Goal: Task Accomplishment & Management: Use online tool/utility

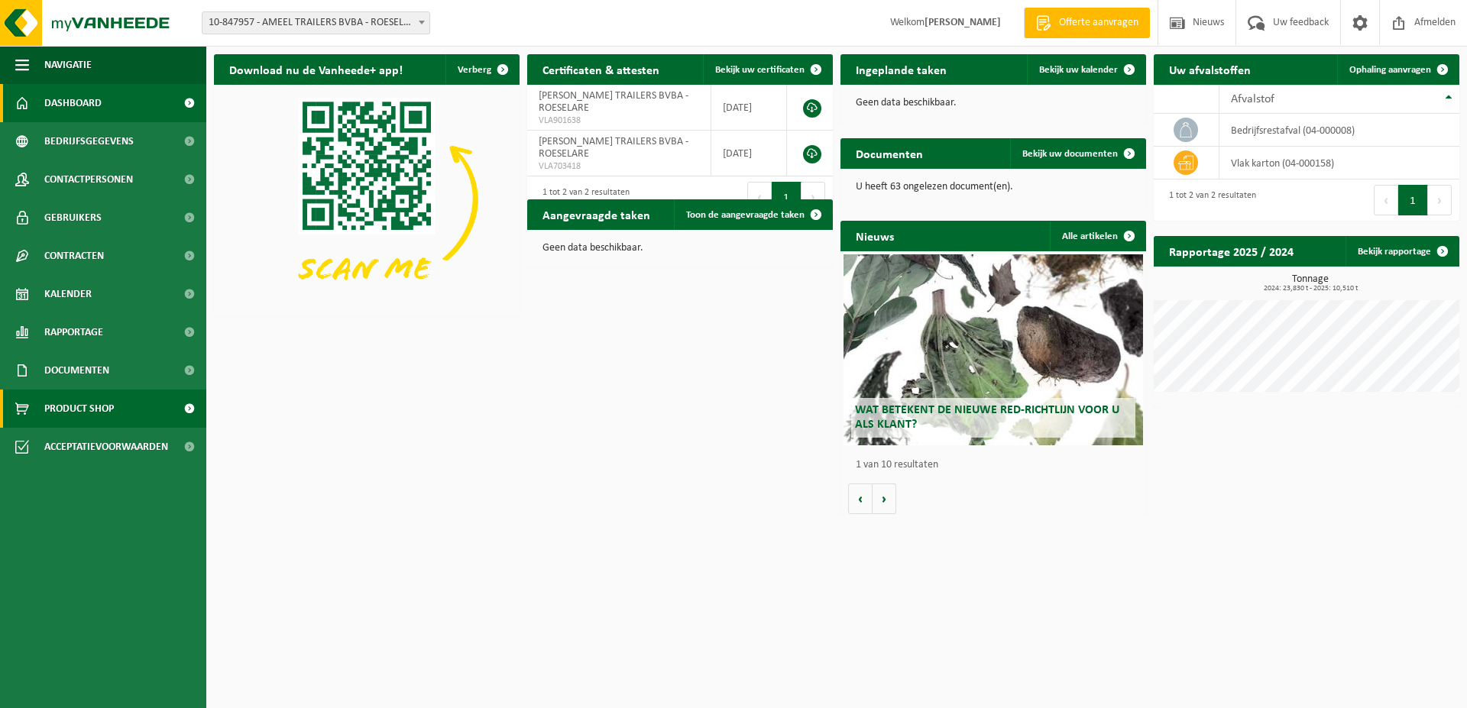
click at [73, 420] on span "Product Shop" at bounding box center [79, 409] width 70 height 38
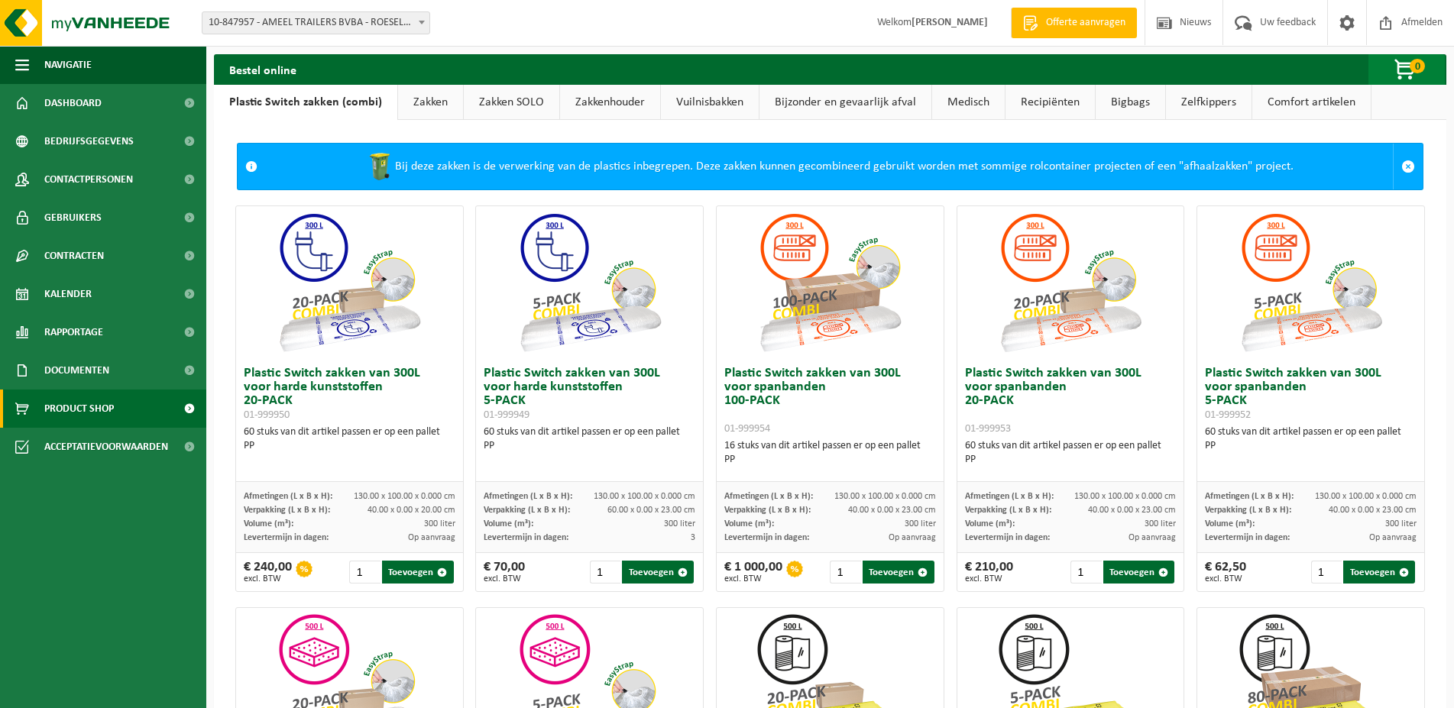
click at [1413, 73] on span "button" at bounding box center [1405, 70] width 76 height 31
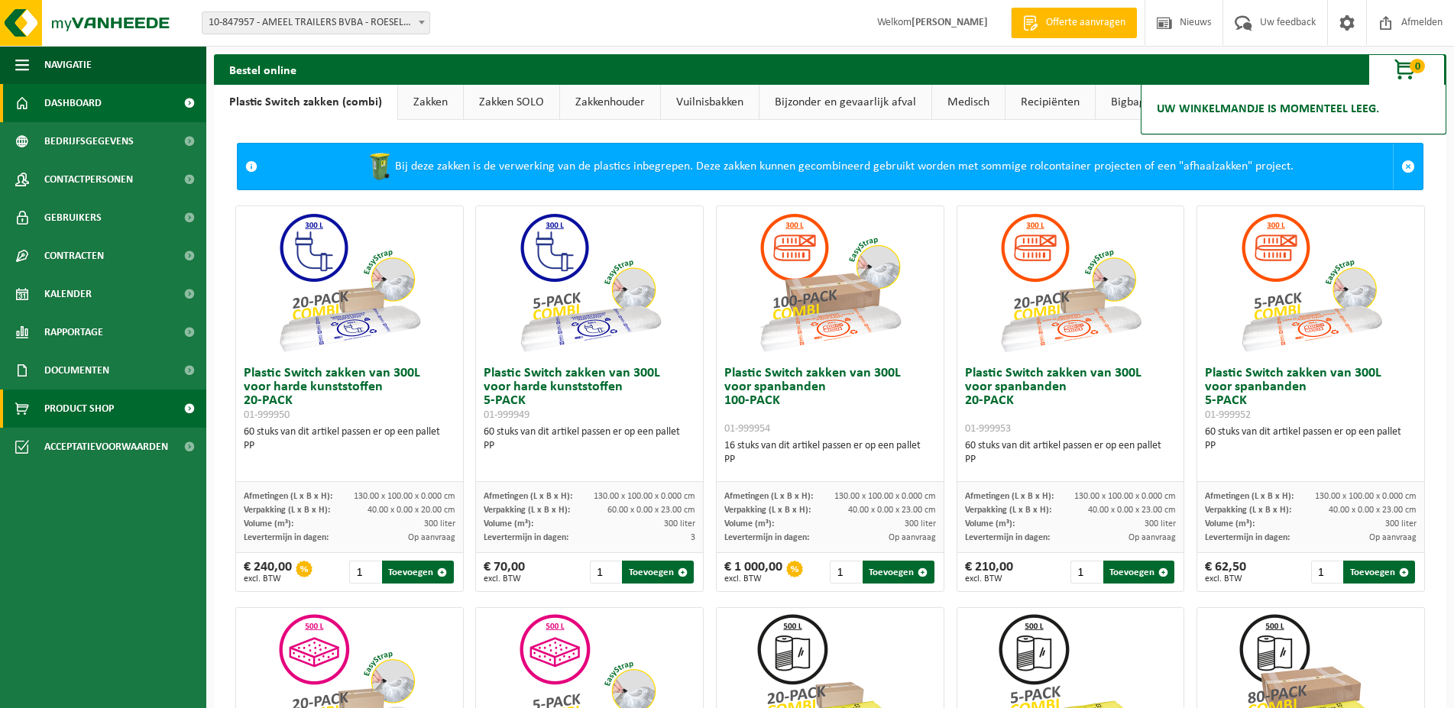
click at [95, 110] on span "Dashboard" at bounding box center [72, 103] width 57 height 38
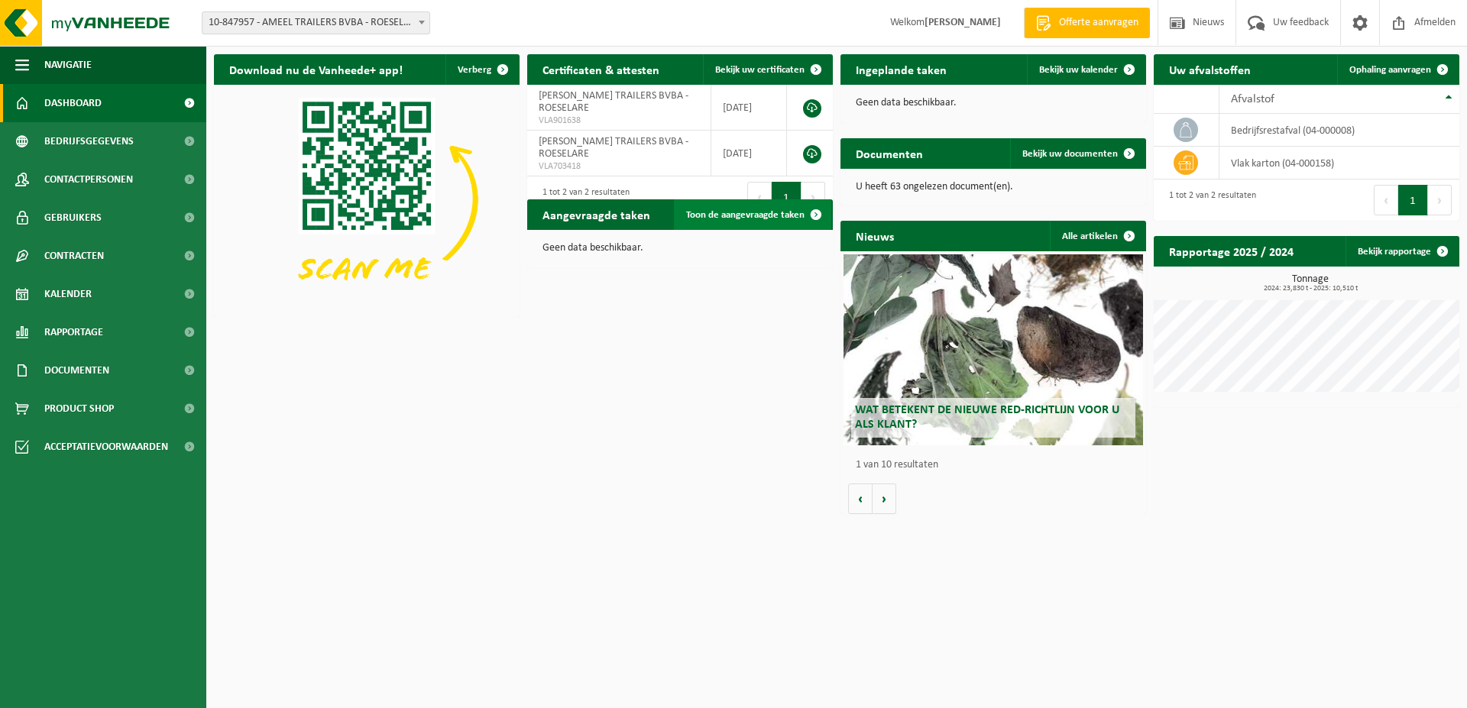
click at [730, 214] on span "Toon de aangevraagde taken" at bounding box center [745, 215] width 118 height 10
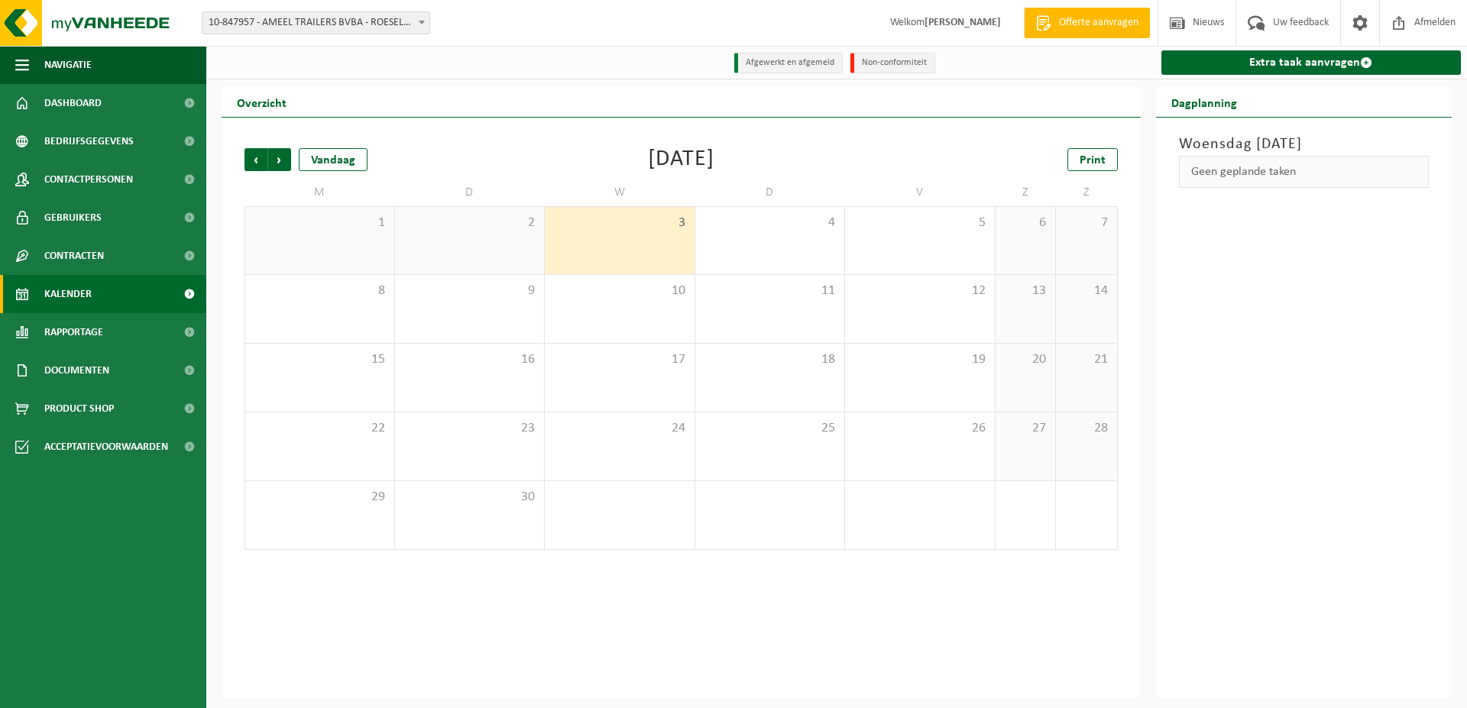
click at [612, 234] on div "3" at bounding box center [620, 240] width 150 height 67
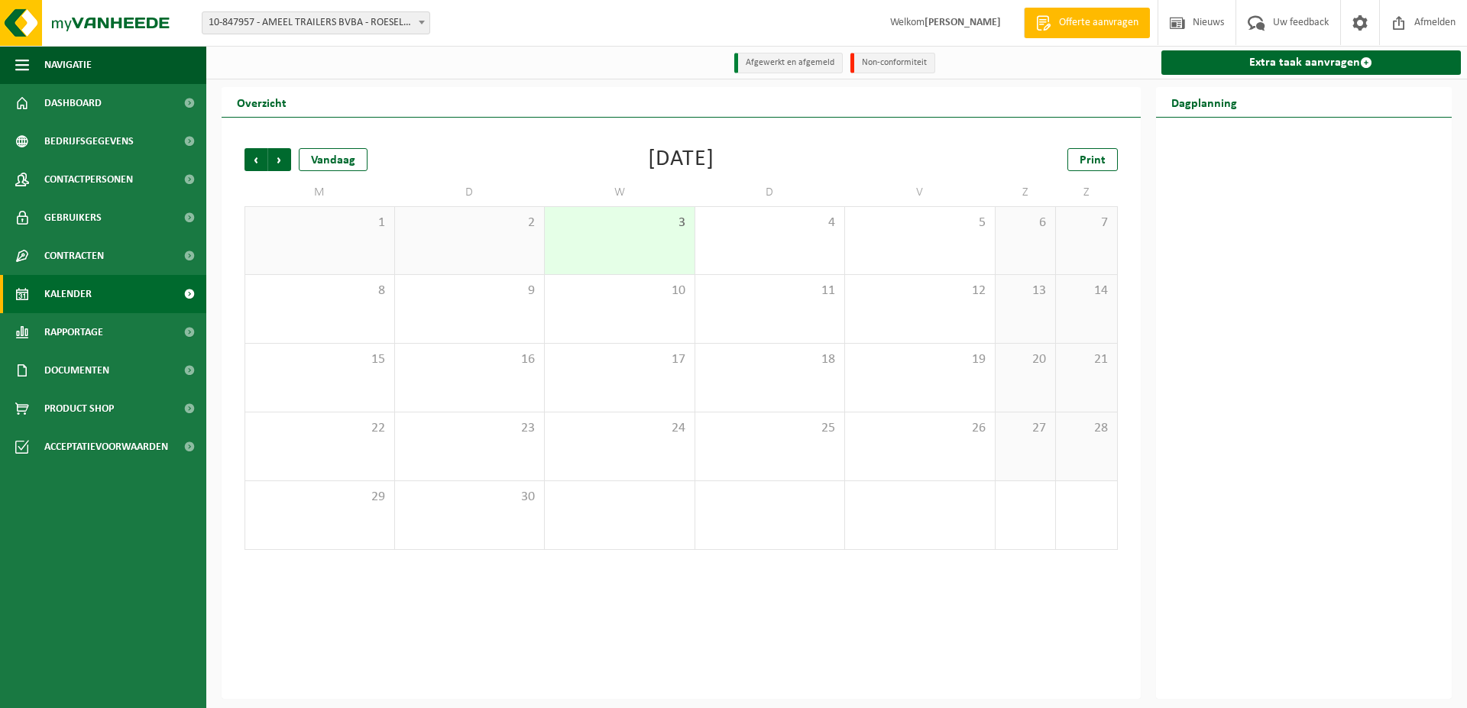
click at [666, 235] on div "3" at bounding box center [620, 240] width 150 height 67
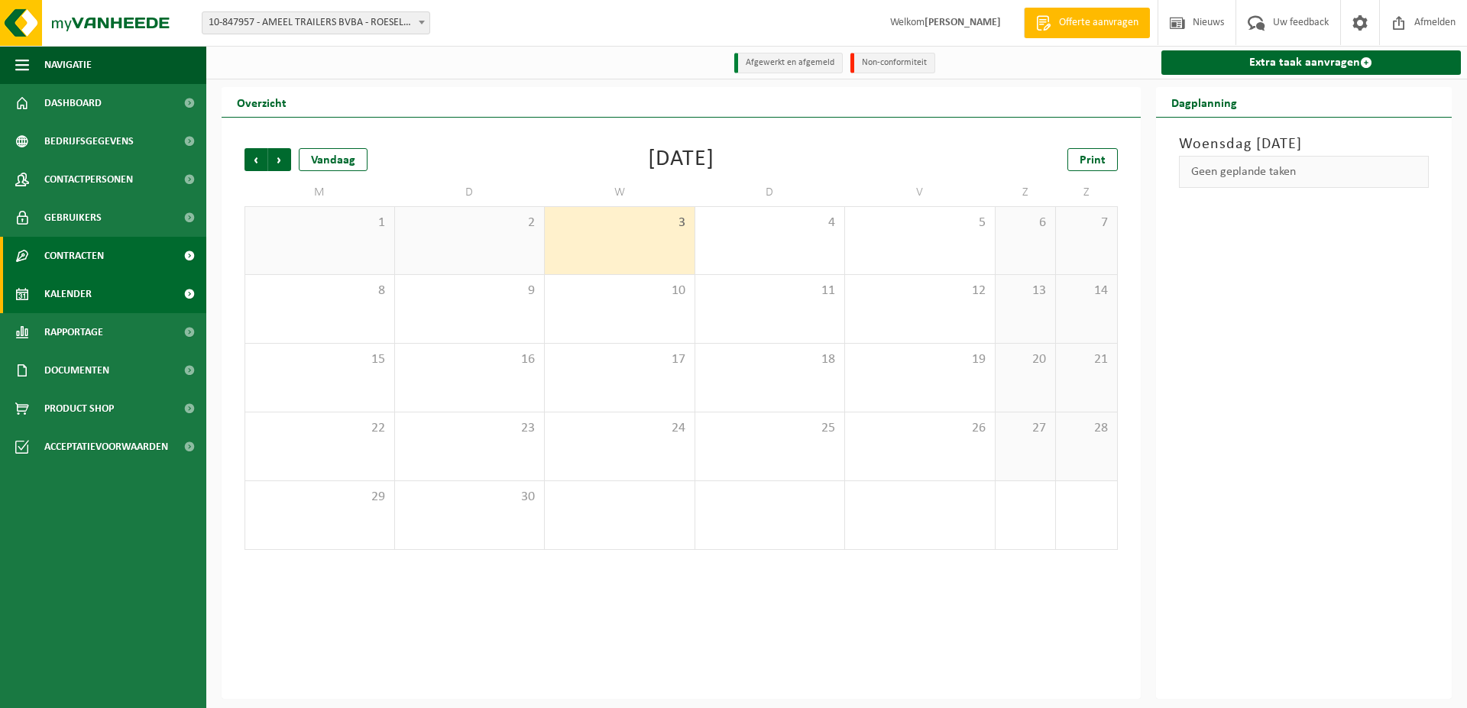
click at [81, 269] on span "Contracten" at bounding box center [74, 256] width 60 height 38
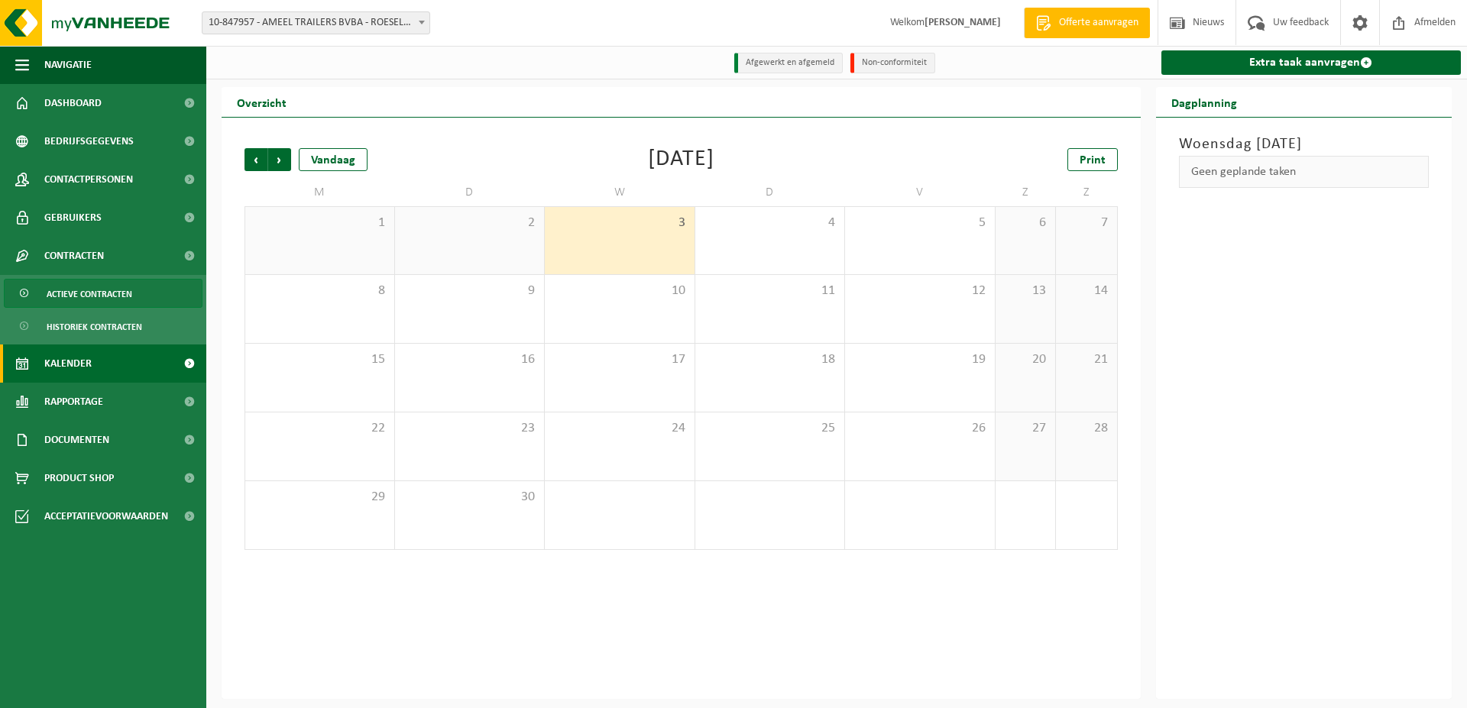
click at [79, 288] on span "Actieve contracten" at bounding box center [90, 294] width 86 height 29
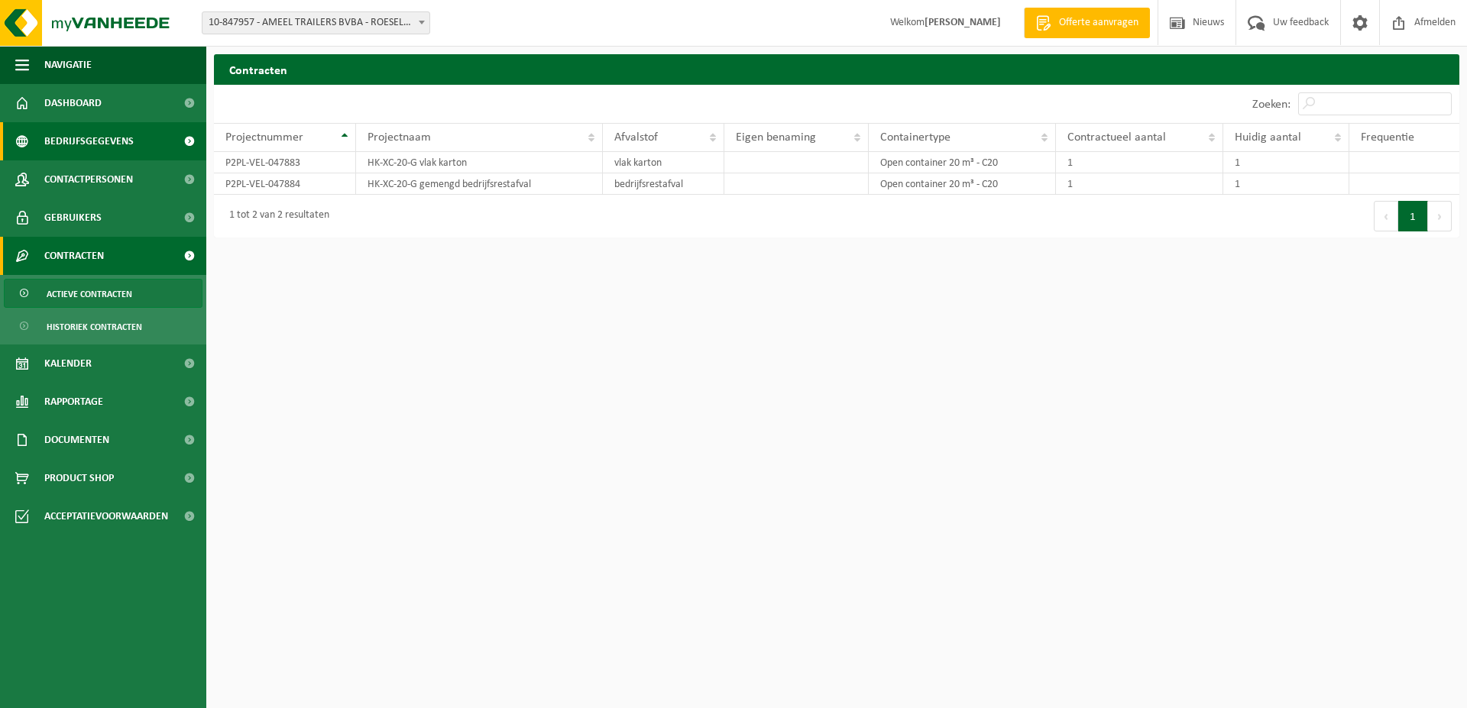
click at [86, 152] on span "Bedrijfsgegevens" at bounding box center [88, 141] width 89 height 38
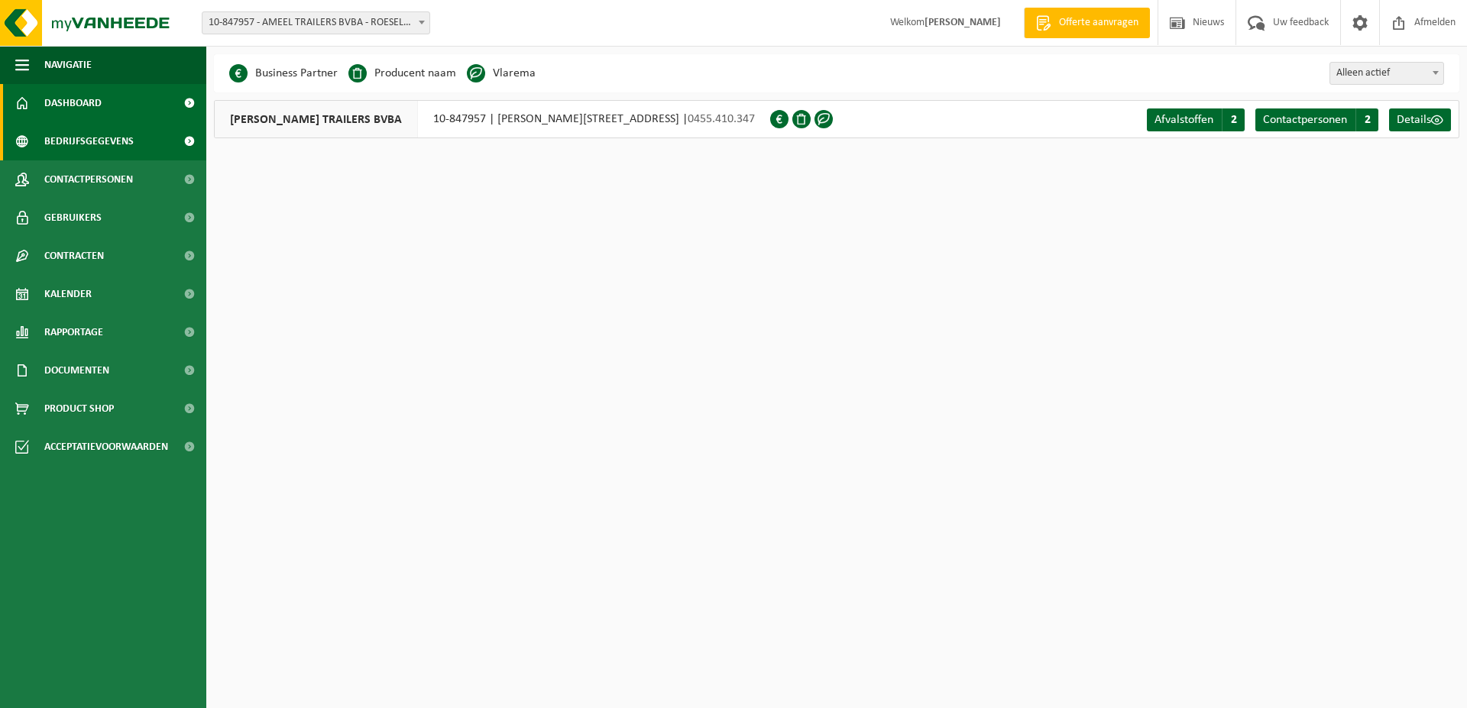
click at [84, 105] on span "Dashboard" at bounding box center [72, 103] width 57 height 38
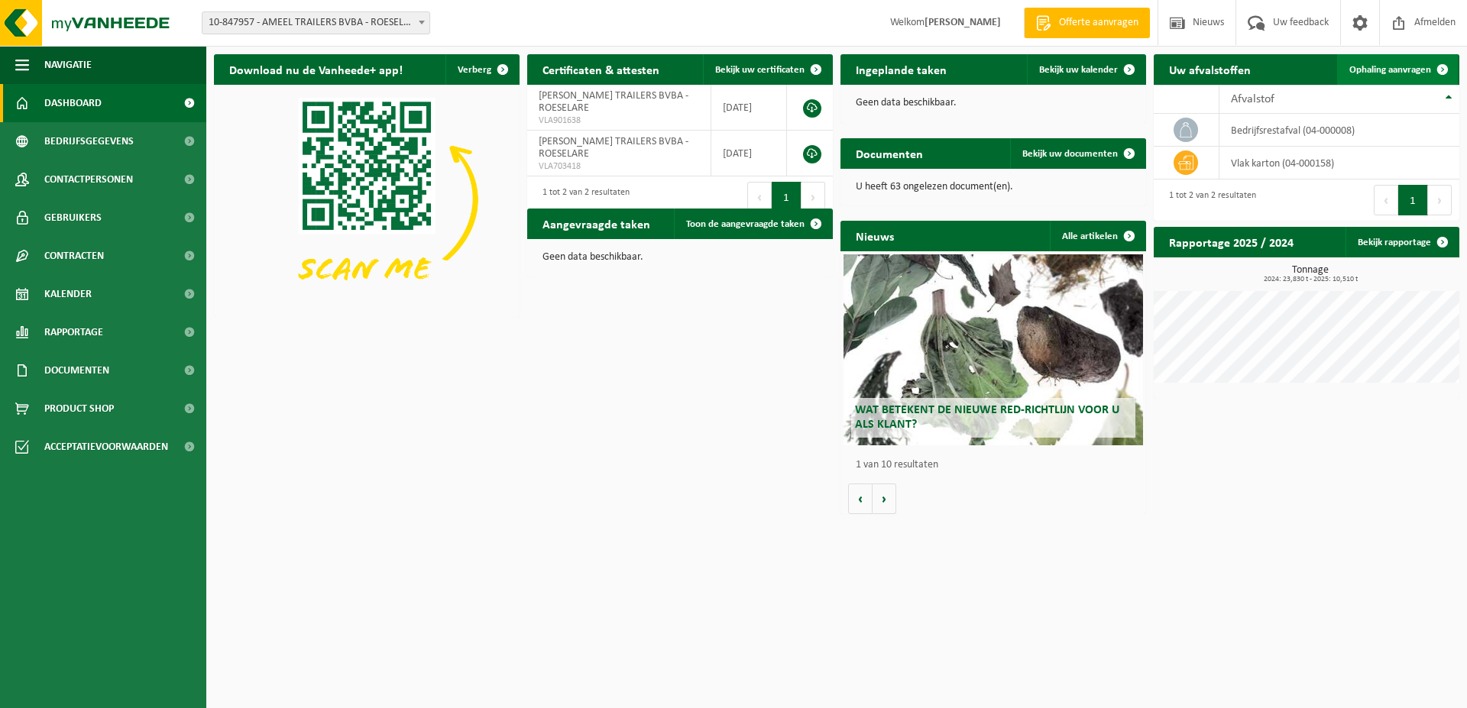
click at [1390, 70] on span "Ophaling aanvragen" at bounding box center [1390, 70] width 82 height 10
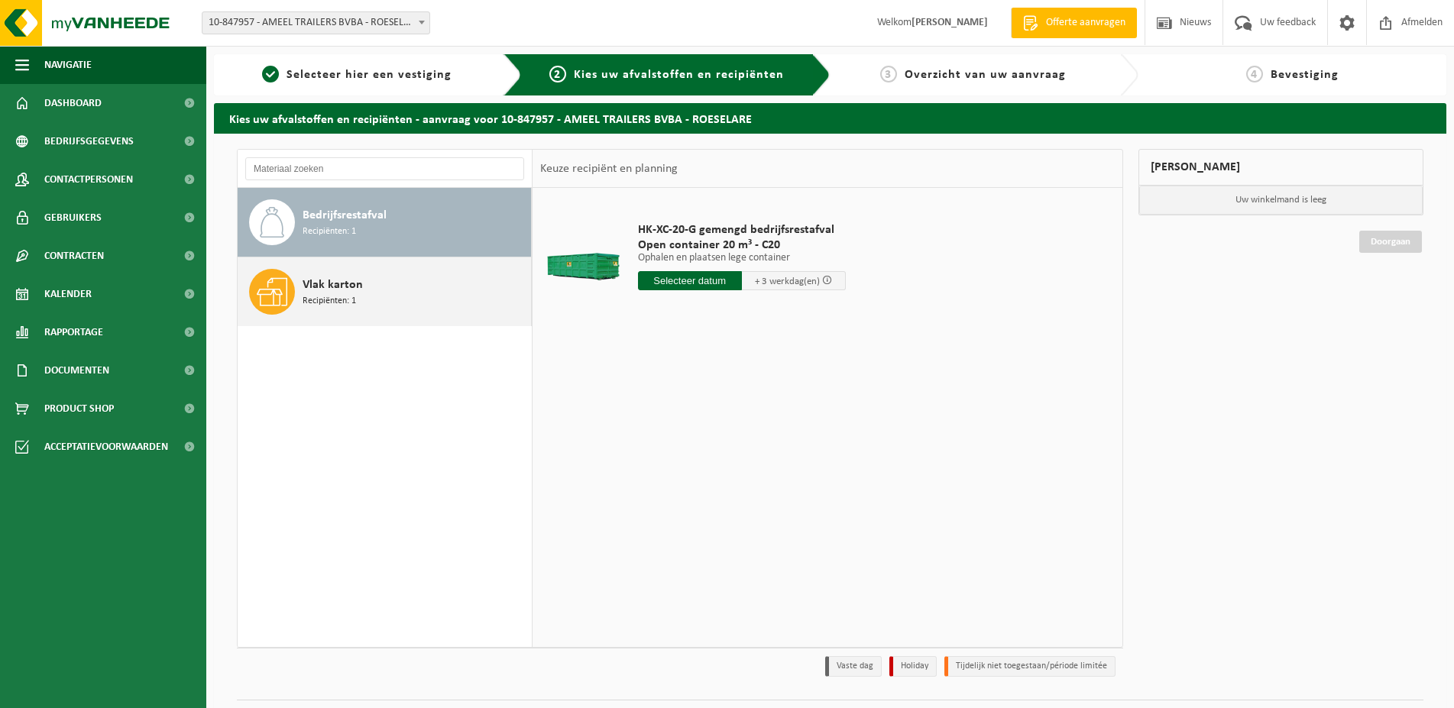
click at [404, 290] on div "Vlak karton Recipiënten: 1" at bounding box center [415, 292] width 225 height 46
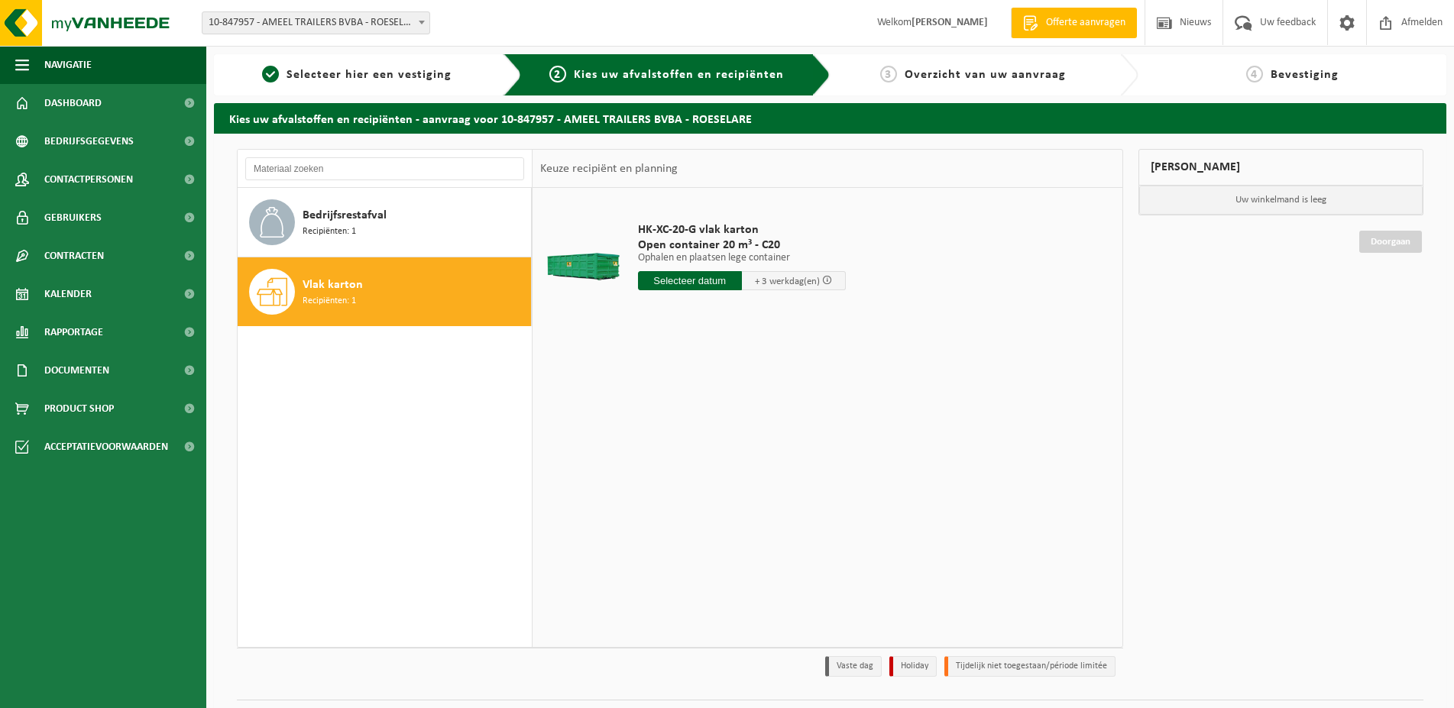
click at [675, 283] on input "text" at bounding box center [690, 280] width 104 height 19
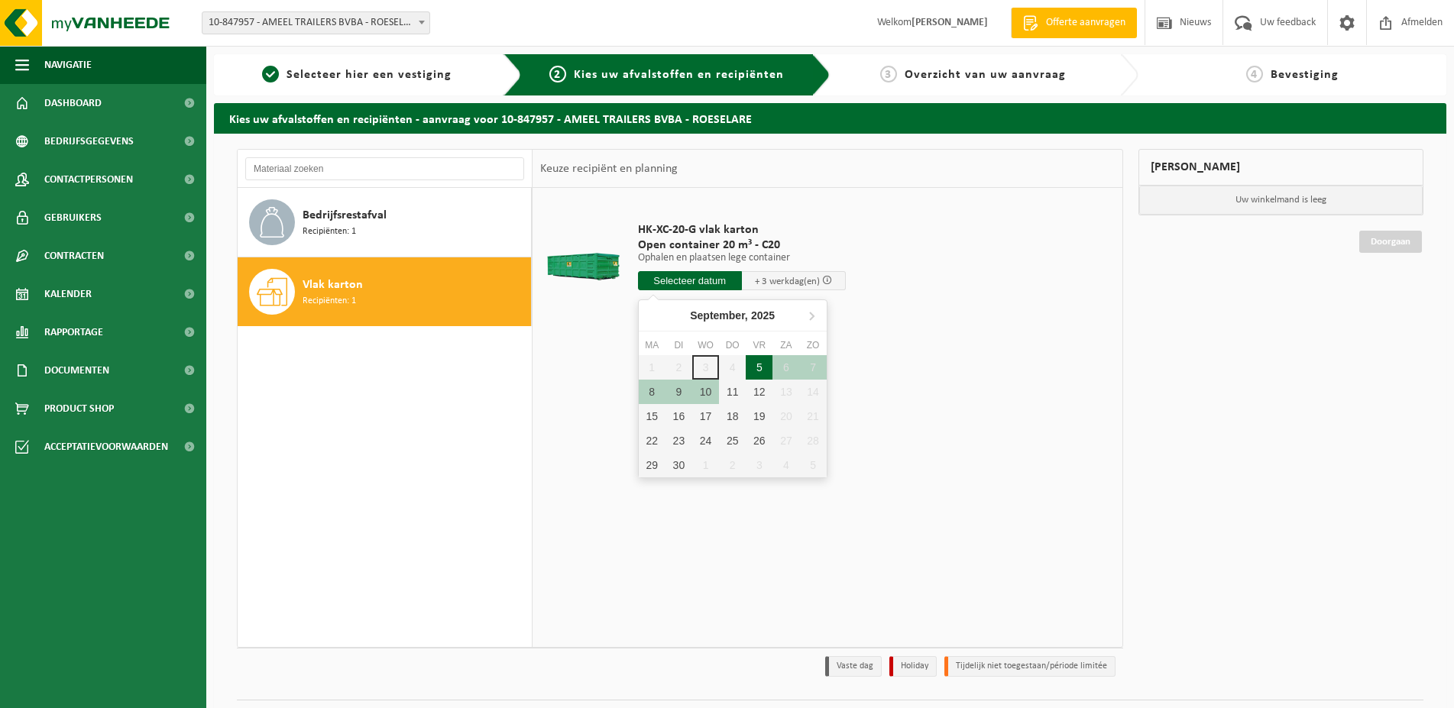
click at [756, 364] on div "5" at bounding box center [759, 367] width 27 height 24
type input "Van 2025-09-05"
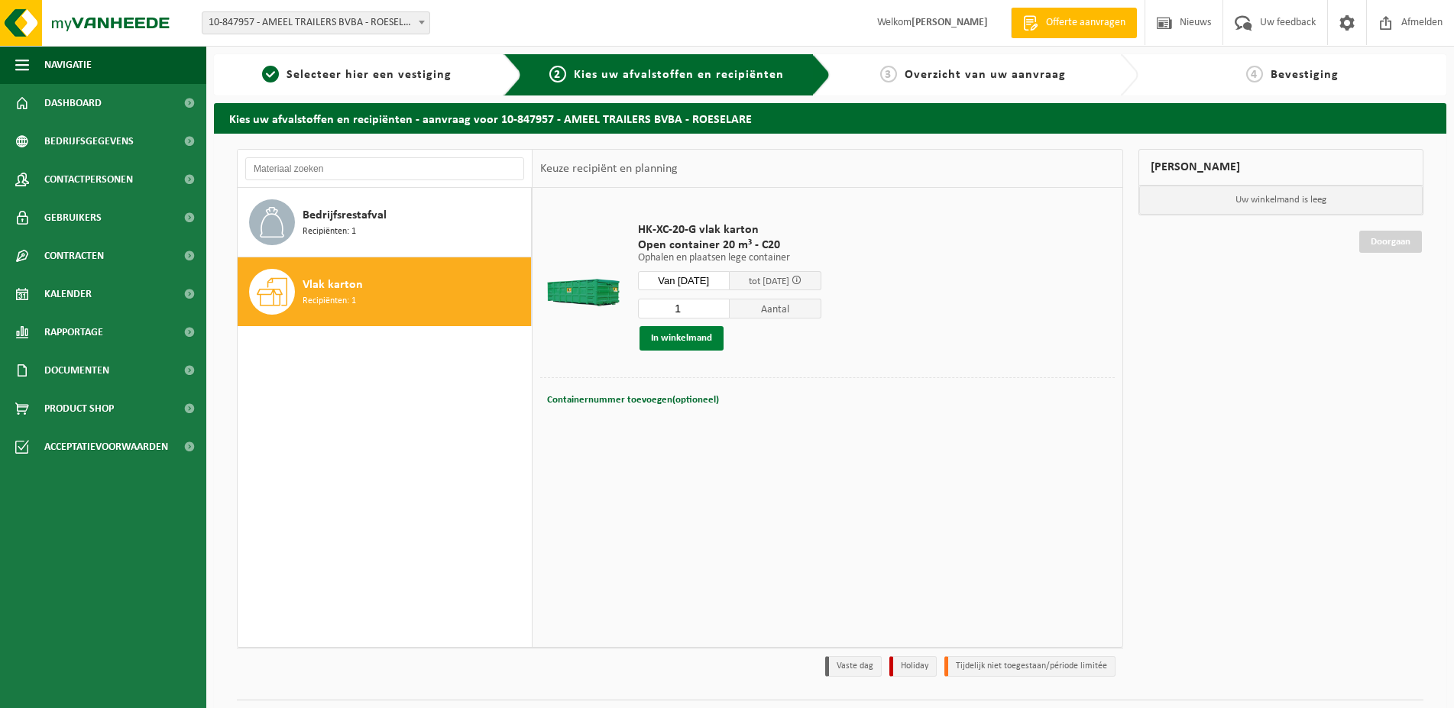
click at [710, 332] on button "In winkelmand" at bounding box center [681, 338] width 84 height 24
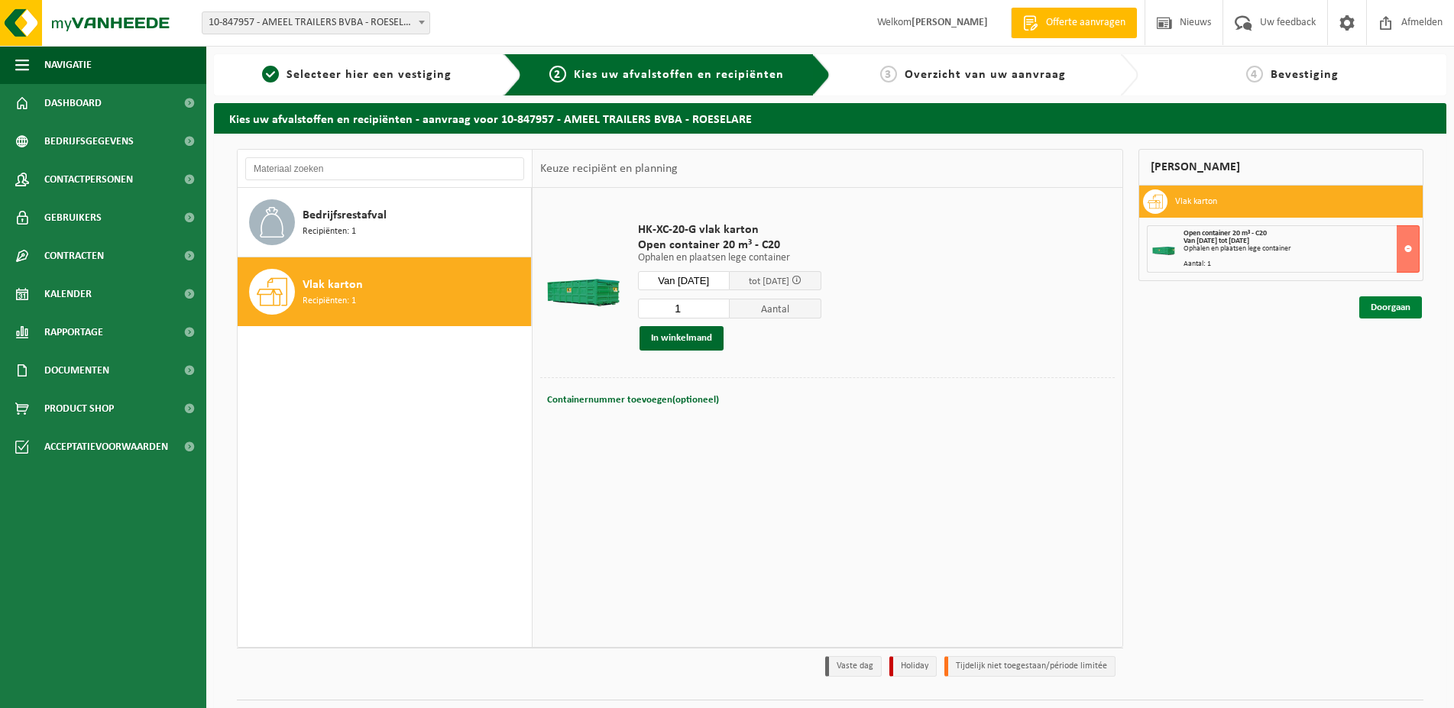
click at [1404, 306] on link "Doorgaan" at bounding box center [1390, 307] width 63 height 22
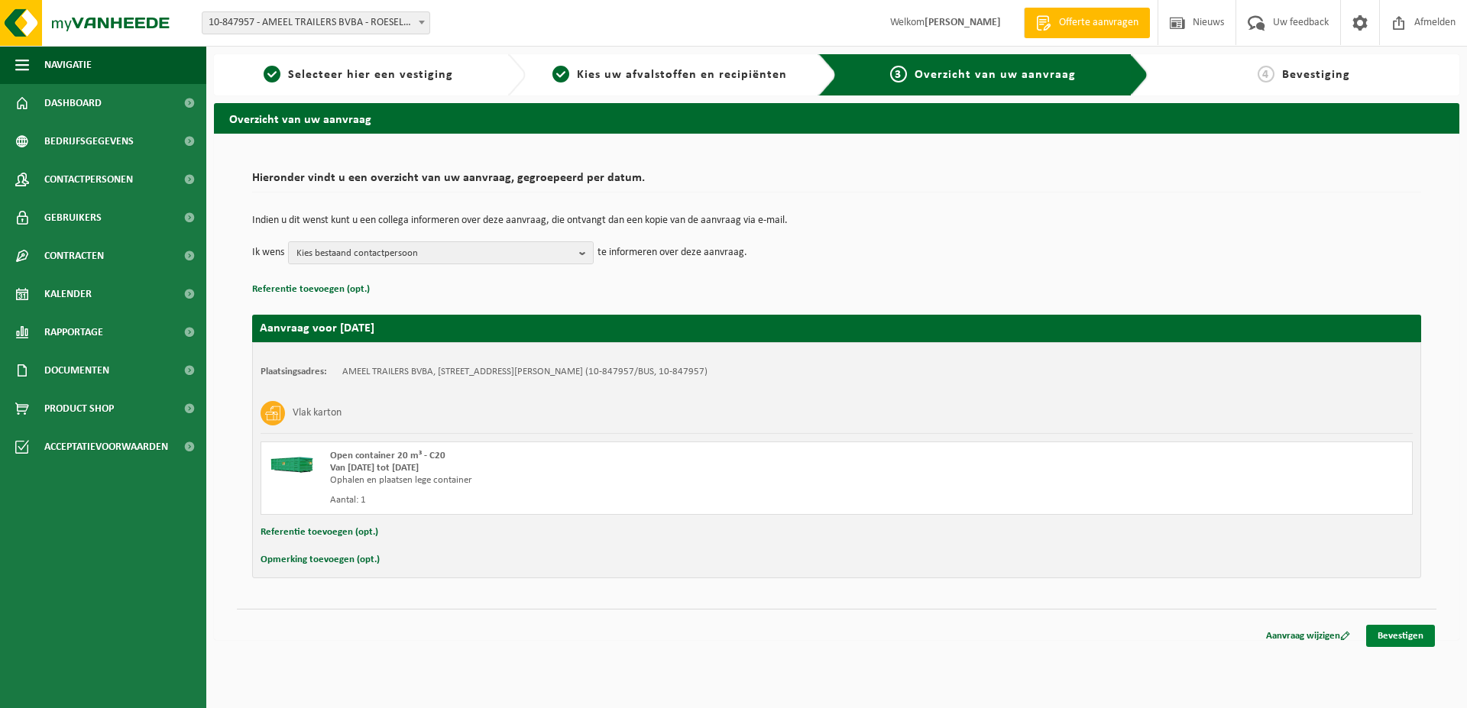
click at [1410, 630] on link "Bevestigen" at bounding box center [1400, 636] width 69 height 22
